Goal: Check status: Check status

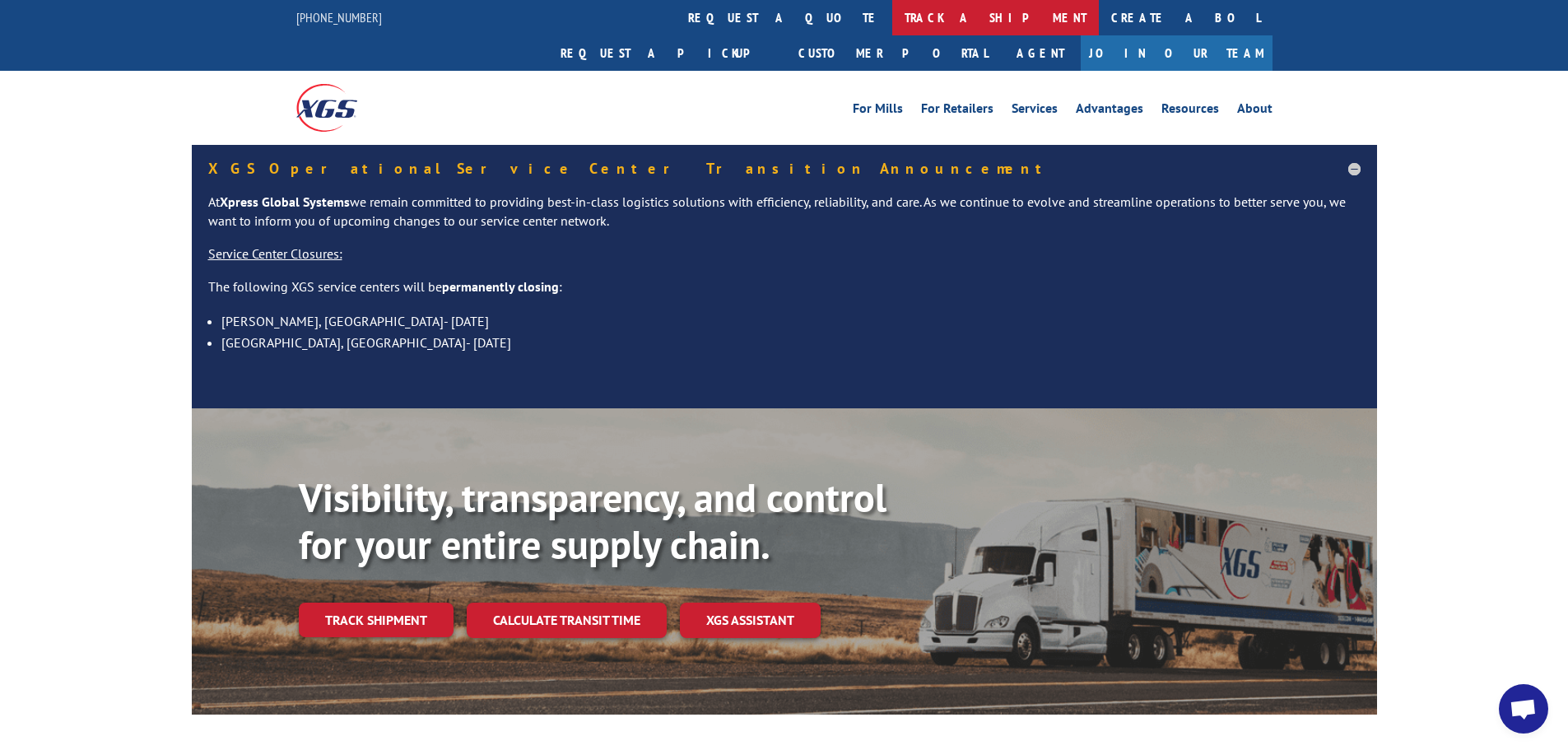
click at [892, 11] on link "track a shipment" at bounding box center [995, 17] width 207 height 35
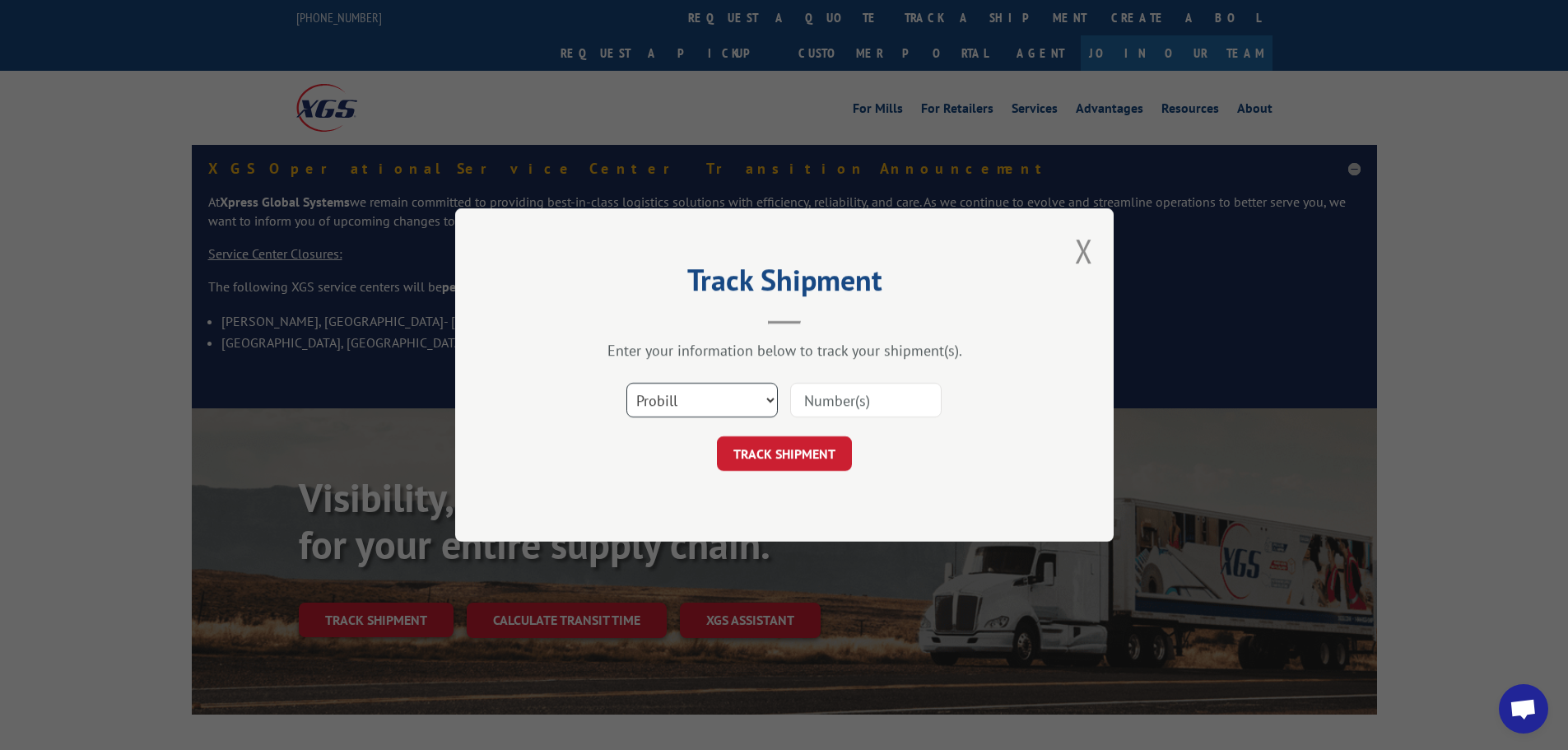
click at [757, 399] on select "Select category... Probill BOL PO" at bounding box center [702, 400] width 152 height 34
select select "bol"
click at [626, 383] on select "Select category... Probill BOL PO" at bounding box center [702, 400] width 152 height 34
click at [804, 399] on input at bounding box center [865, 400] width 152 height 34
paste input "441092"
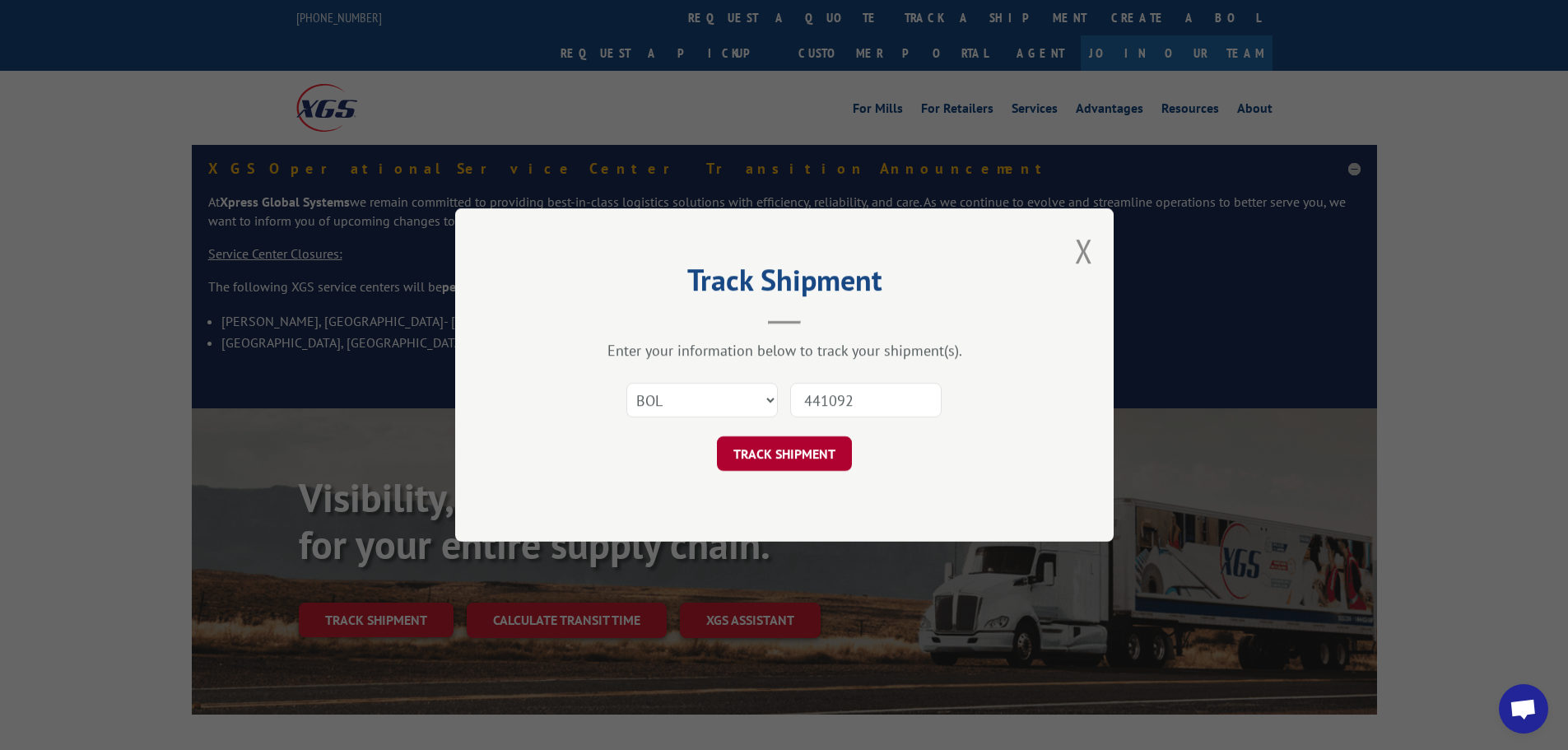
type input "441092"
click at [811, 452] on button "TRACK SHIPMENT" at bounding box center [784, 453] width 135 height 34
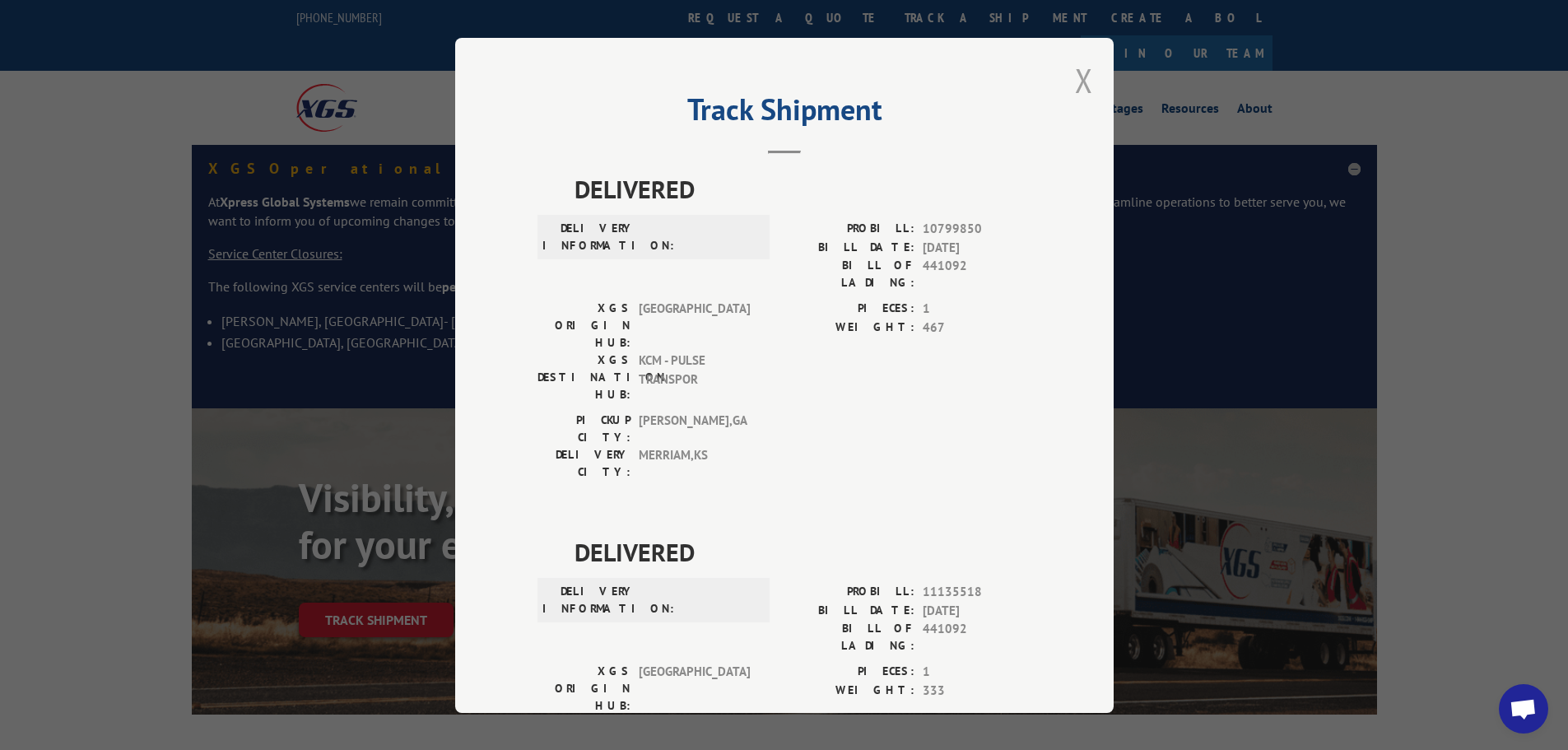
click at [1075, 83] on button "Close modal" at bounding box center [1083, 80] width 18 height 44
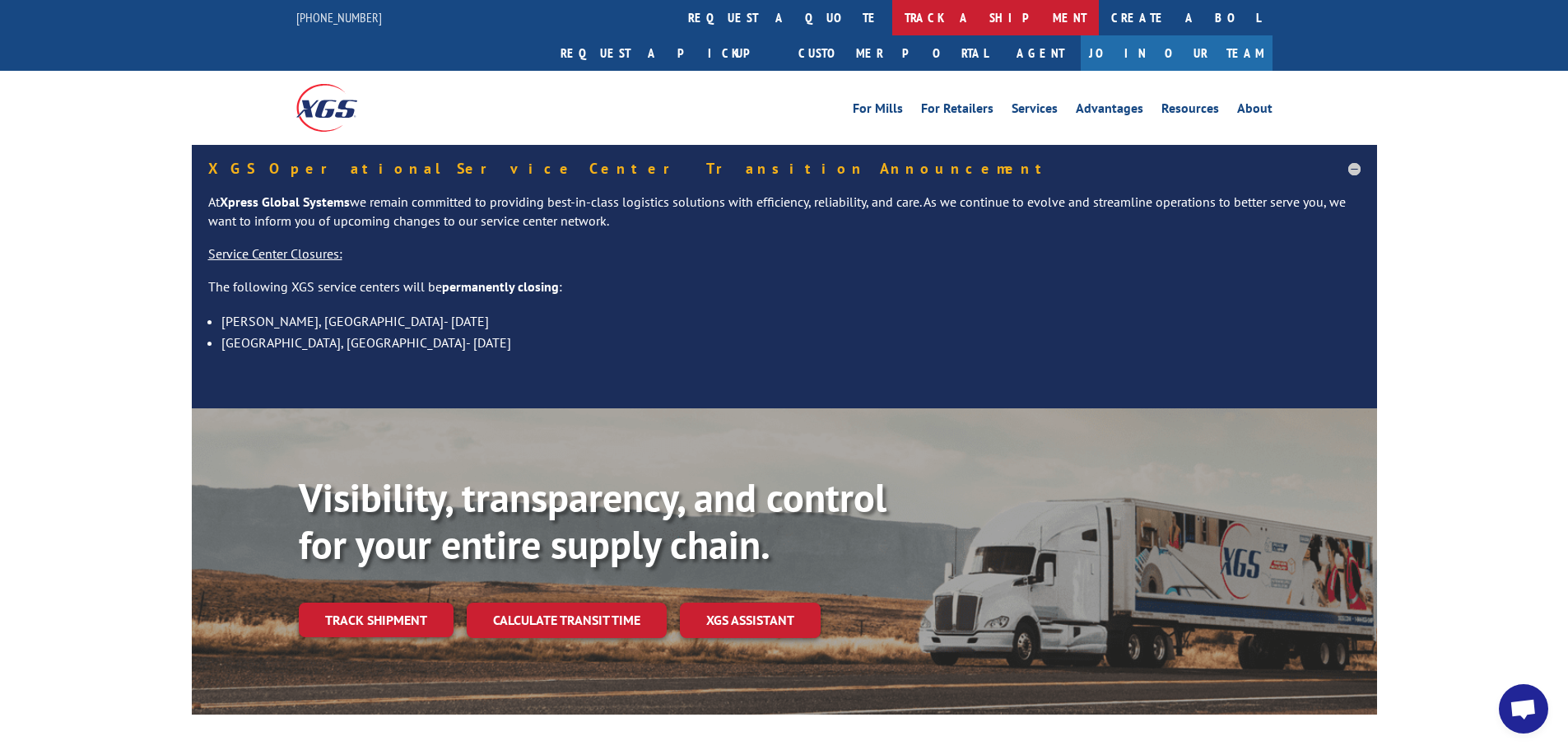
click at [892, 18] on link "track a shipment" at bounding box center [995, 17] width 207 height 35
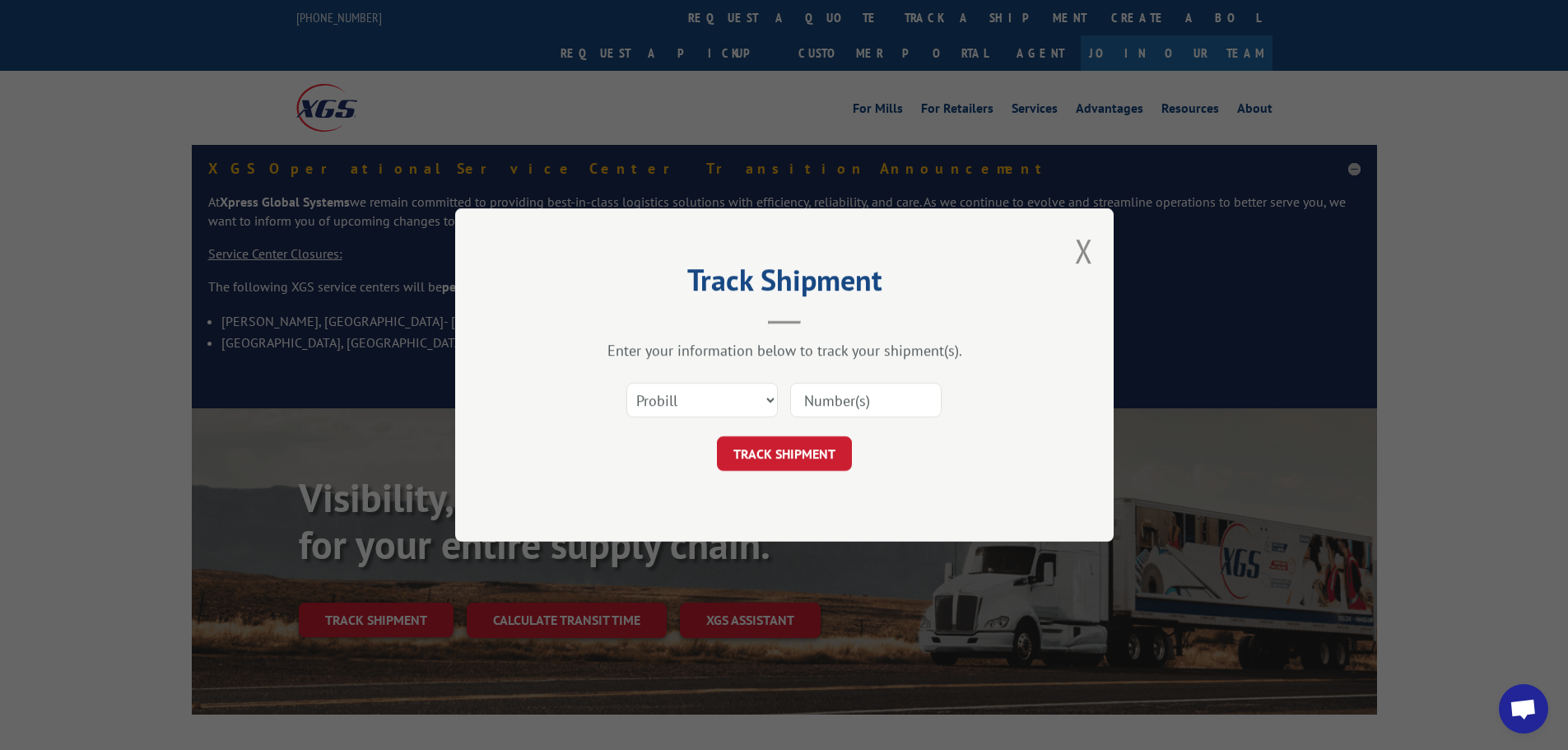
click at [811, 395] on input at bounding box center [865, 400] width 152 height 34
type input "444287"
click at [770, 397] on select "Select category... Probill BOL PO" at bounding box center [702, 400] width 152 height 34
select select "bol"
click at [626, 383] on select "Select category... Probill BOL PO" at bounding box center [702, 400] width 152 height 34
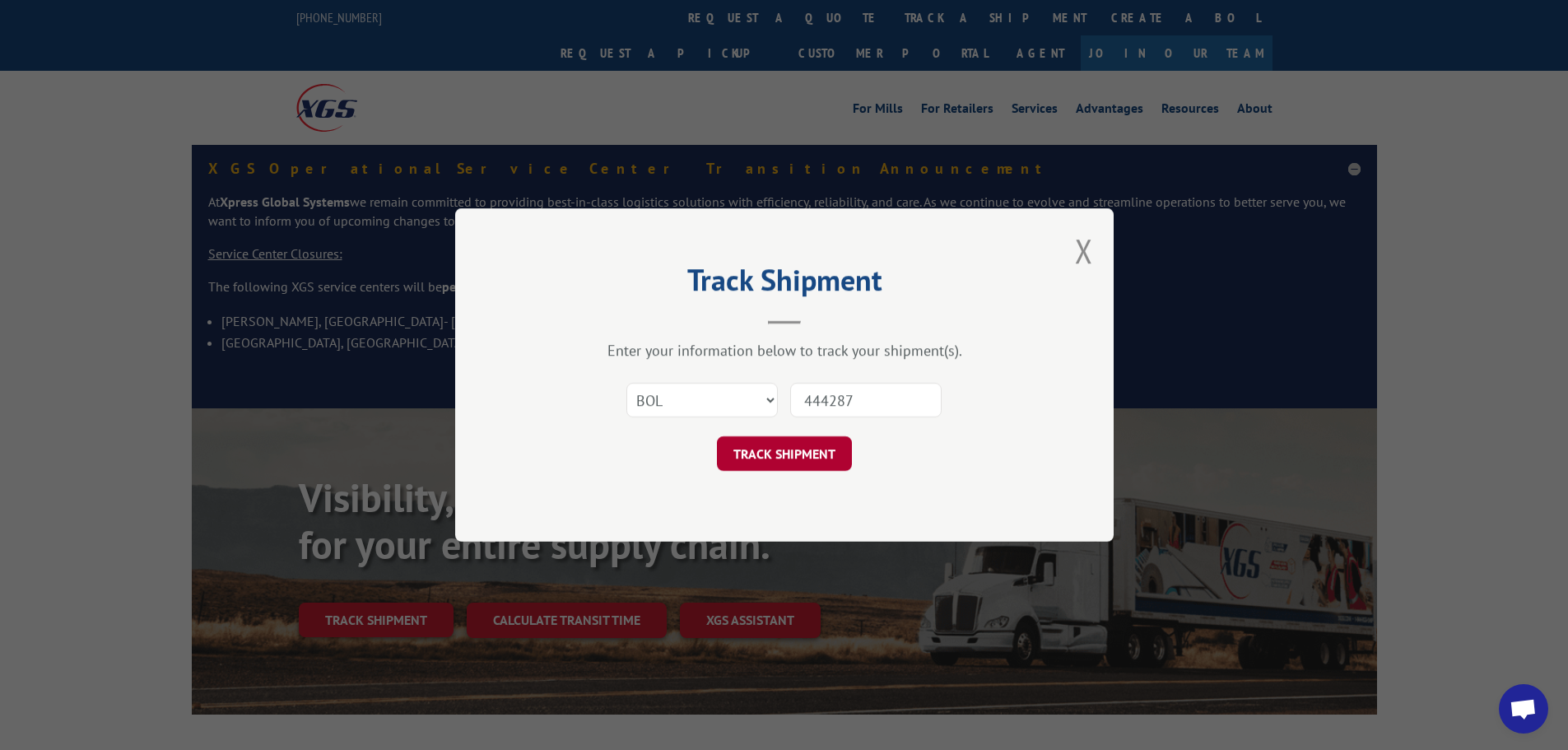
click at [790, 453] on button "TRACK SHIPMENT" at bounding box center [784, 453] width 135 height 34
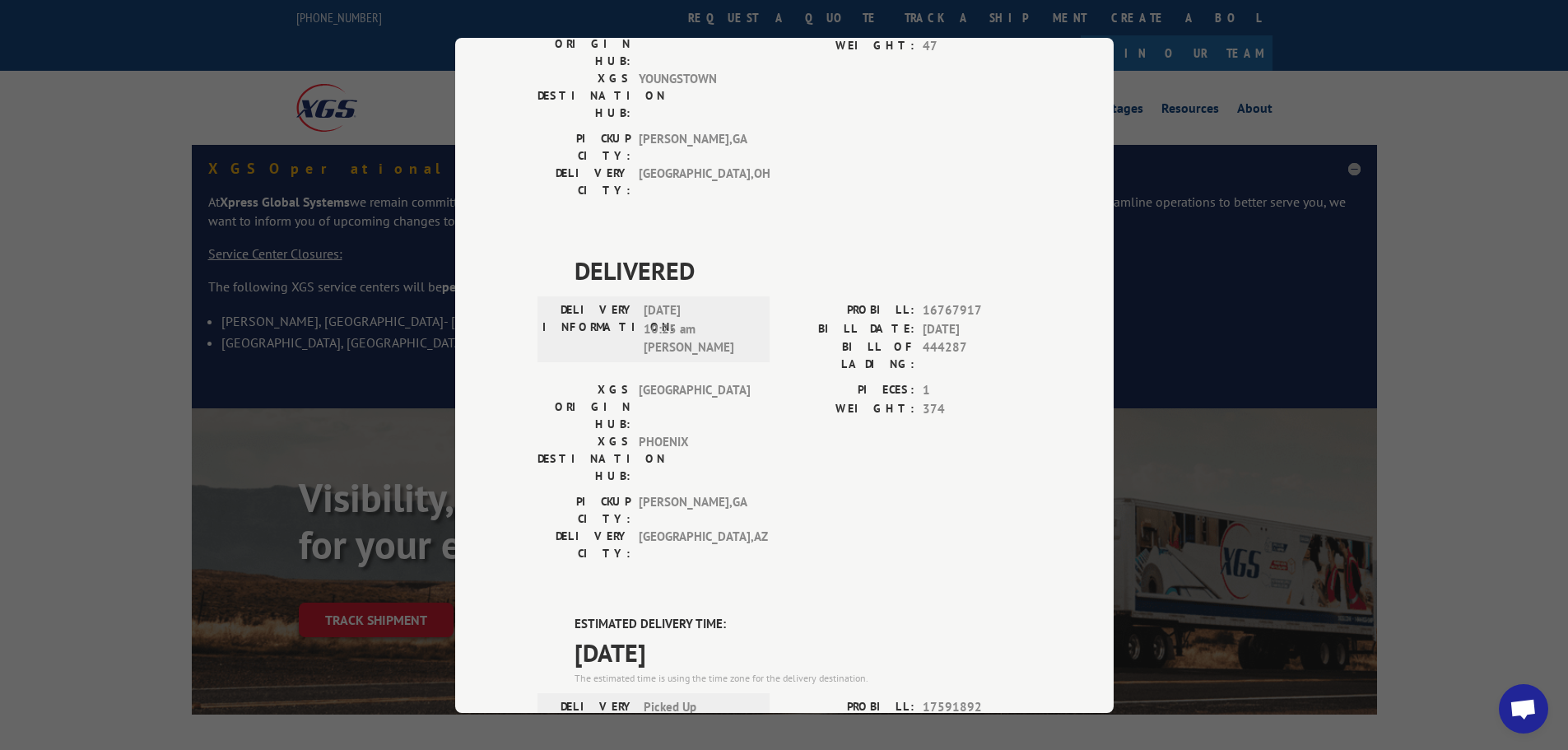
scroll to position [1191, 0]
